Goal: Task Accomplishment & Management: Use online tool/utility

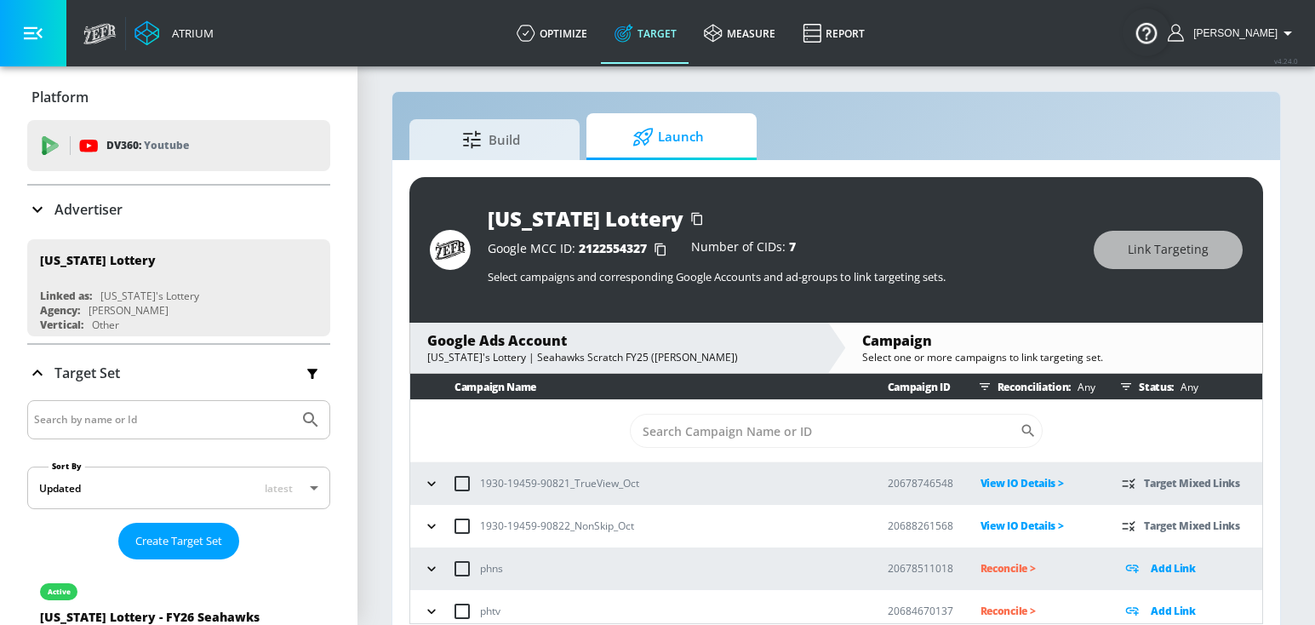
scroll to position [25, 0]
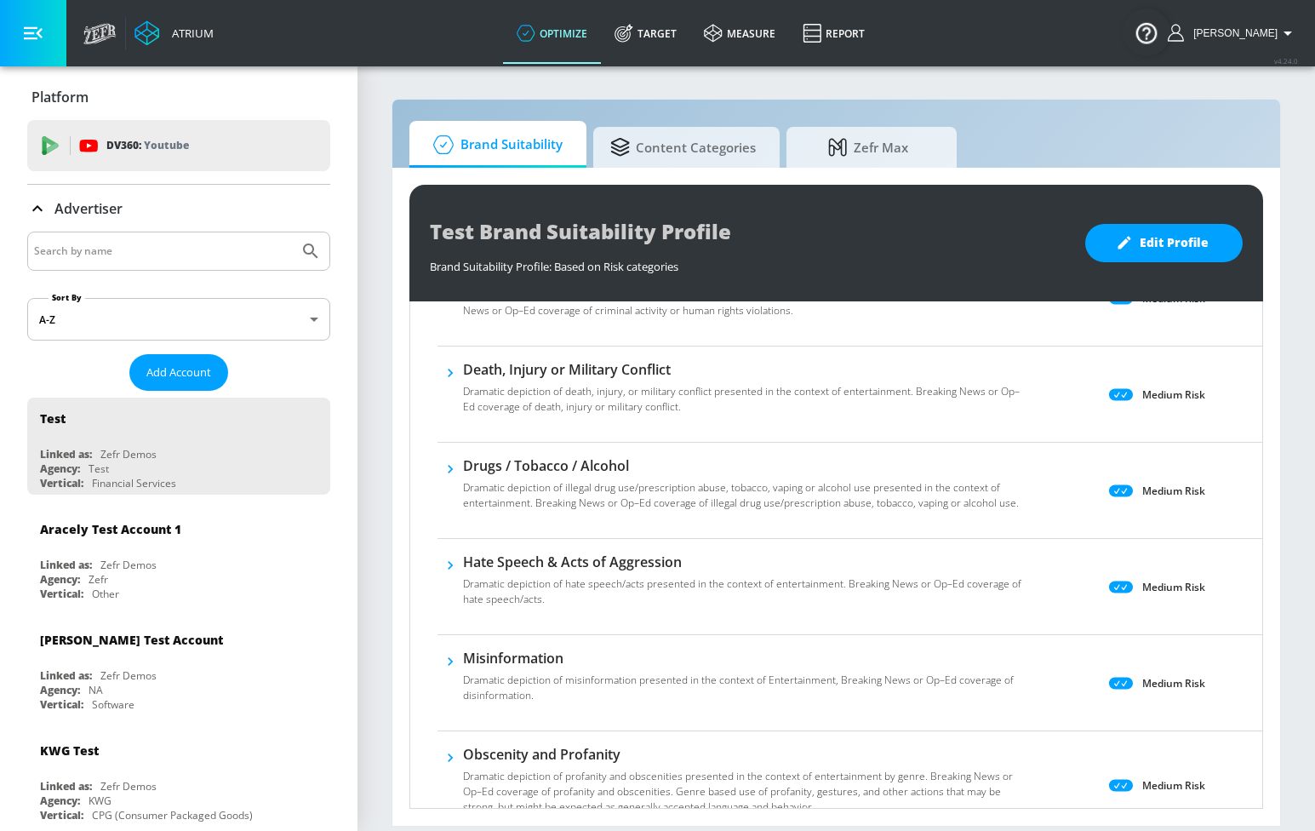
scroll to position [344, 0]
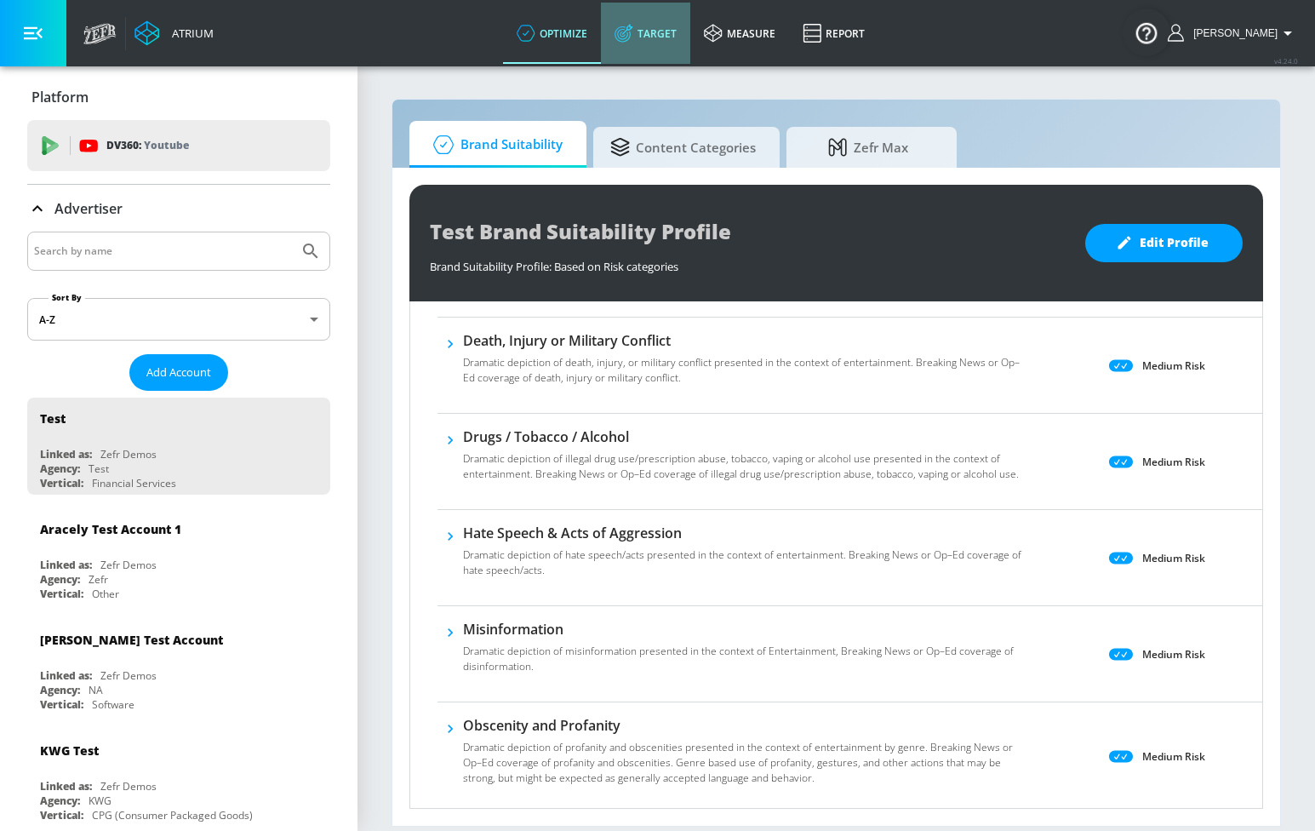
click at [677, 12] on link "Target" at bounding box center [645, 33] width 89 height 61
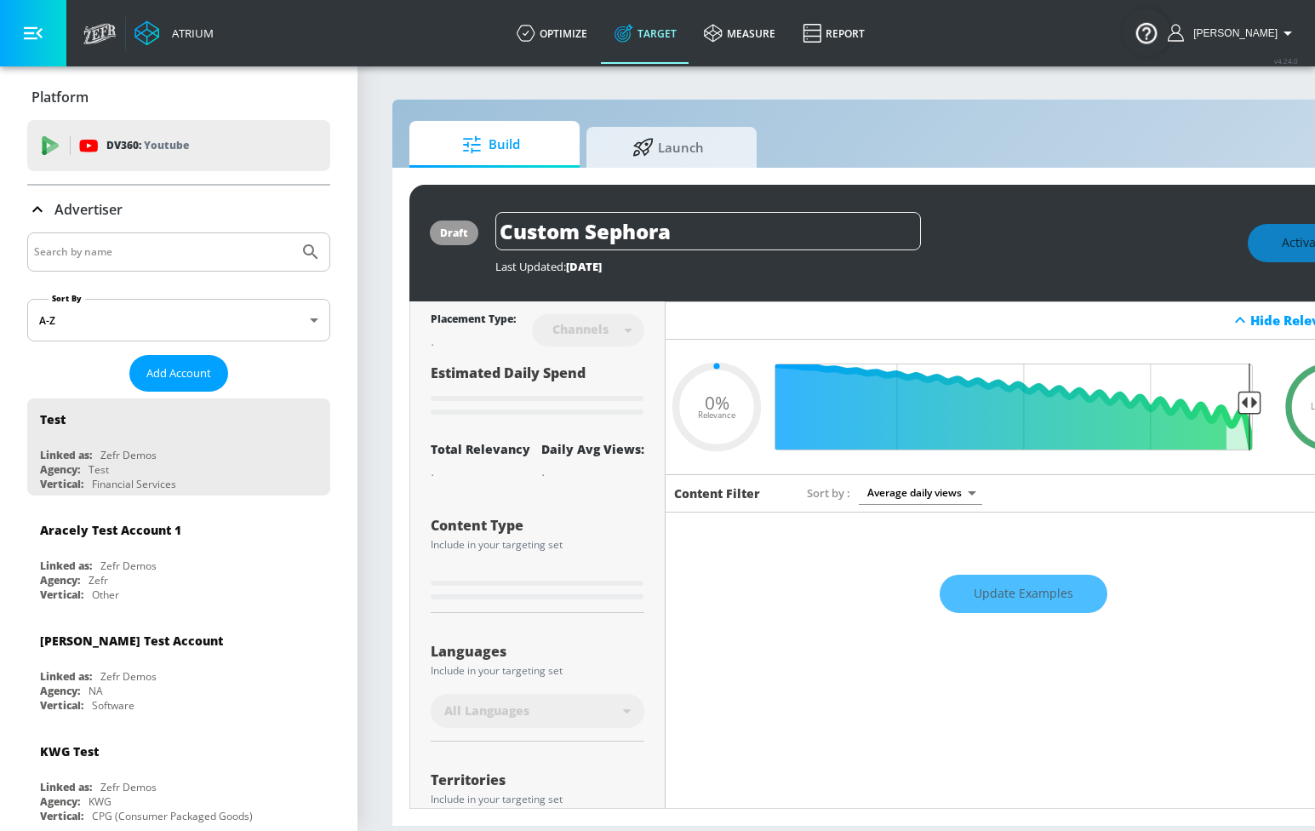
type input "0.05"
click at [681, 149] on span "Launch" at bounding box center [667, 144] width 129 height 41
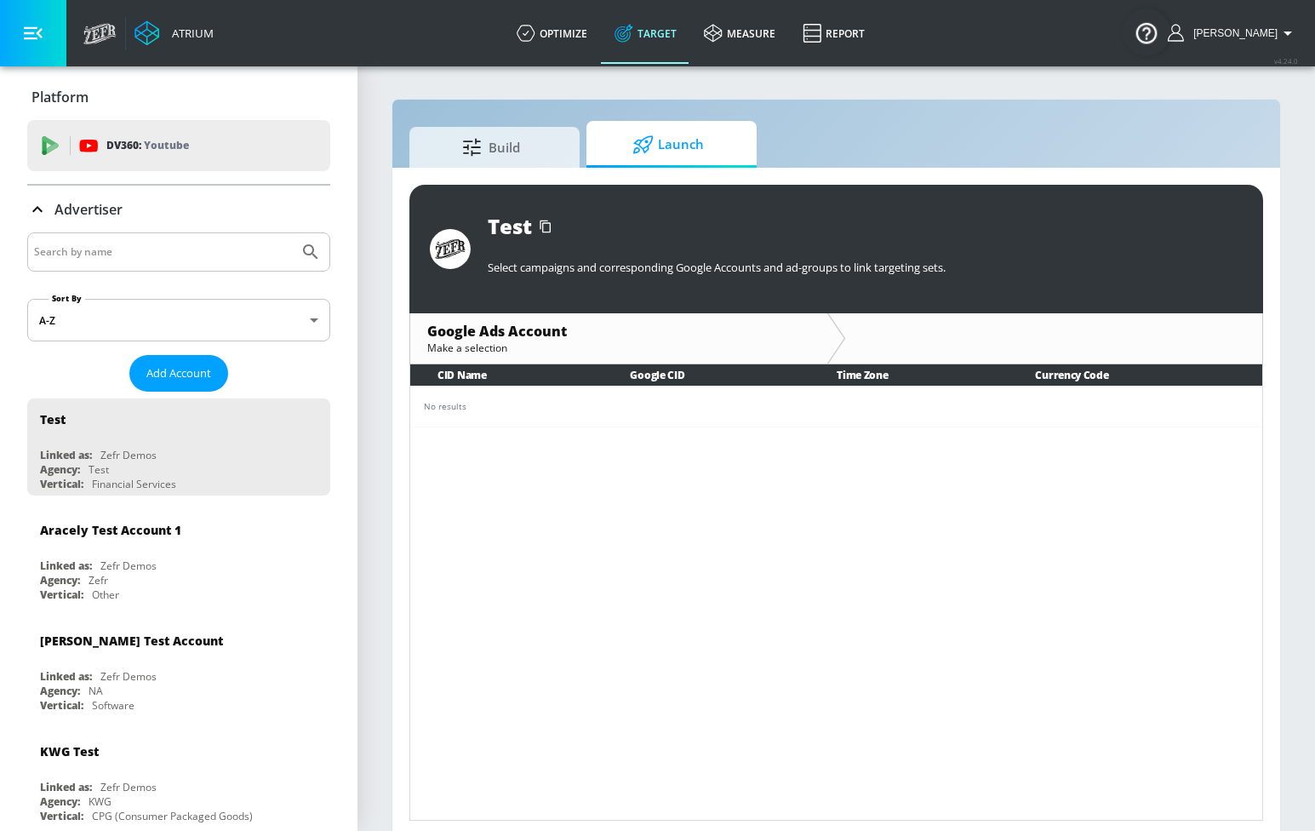
click at [244, 255] on input "Search by name" at bounding box center [163, 252] width 258 height 22
